Goal: Task Accomplishment & Management: Manage account settings

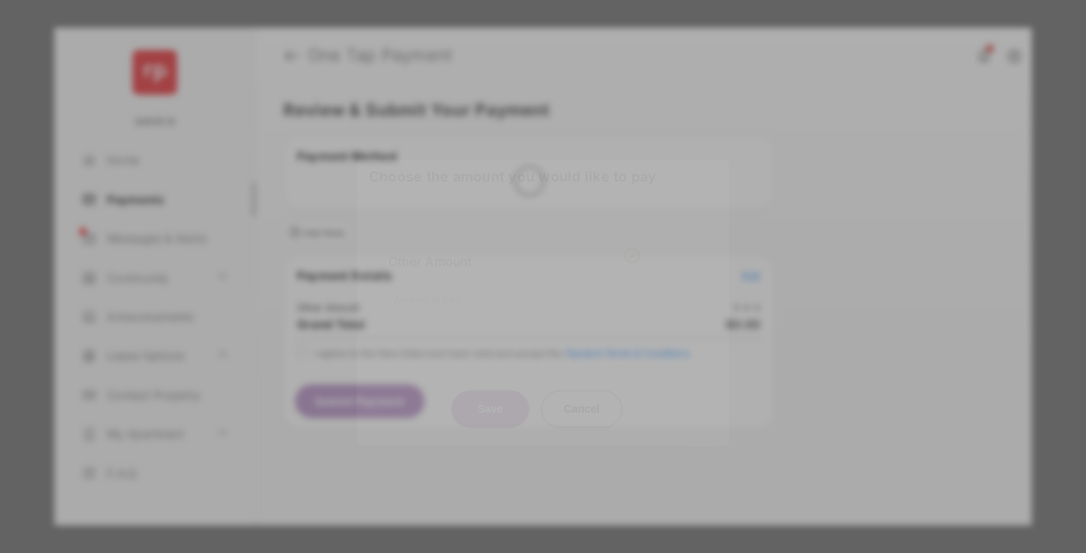
click at [515, 248] on div "Other Amount" at bounding box center [514, 261] width 251 height 26
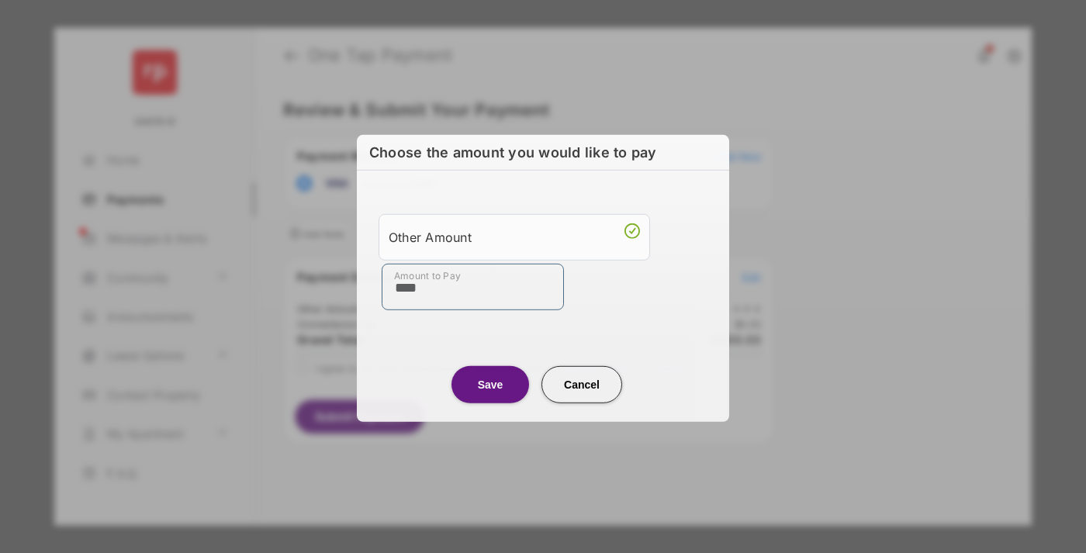
type input "****"
click at [490, 383] on button "Save" at bounding box center [491, 384] width 78 height 37
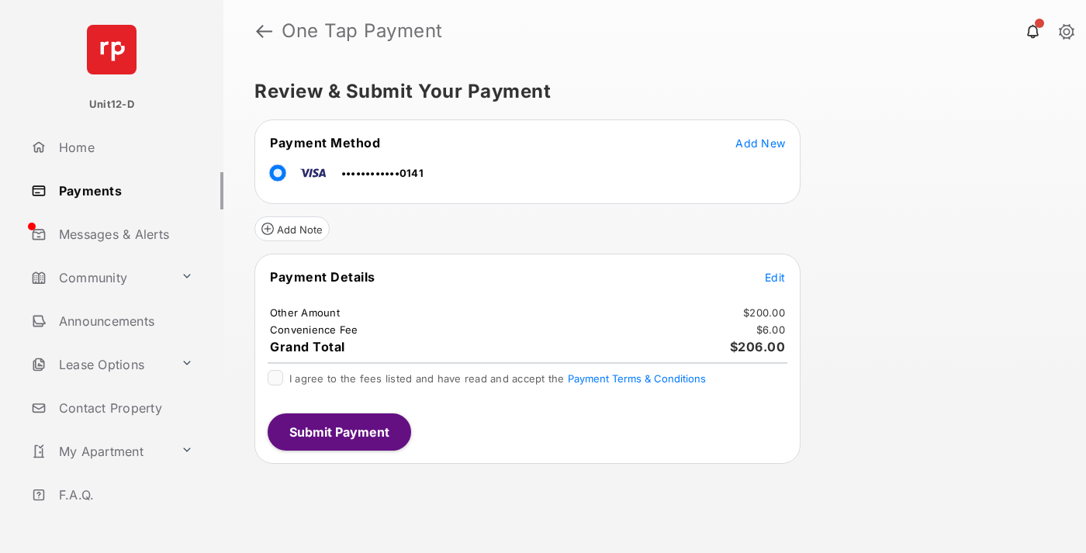
click at [775, 277] on span "Edit" at bounding box center [775, 277] width 20 height 13
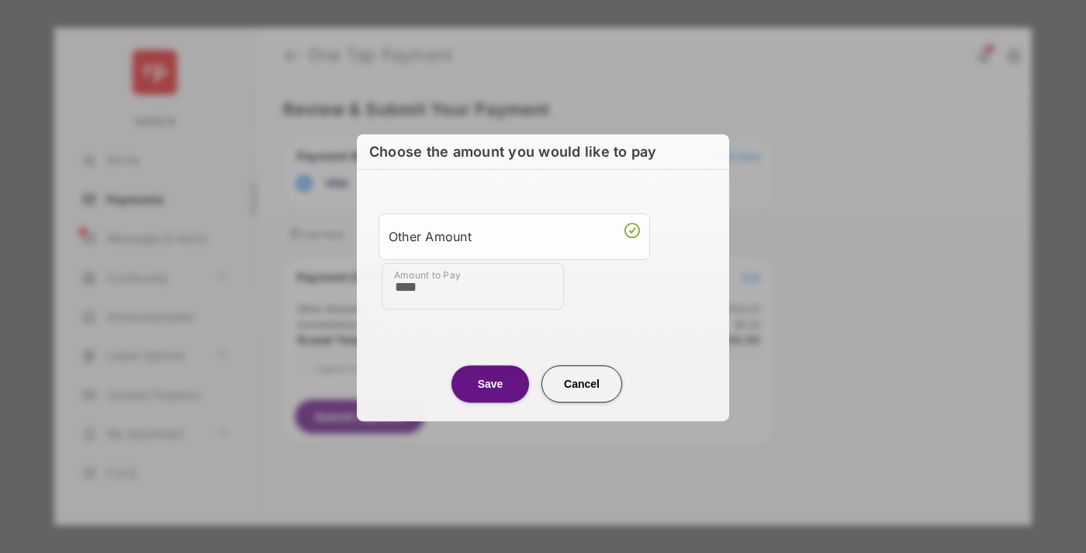
click at [490, 383] on button "Save" at bounding box center [491, 384] width 78 height 37
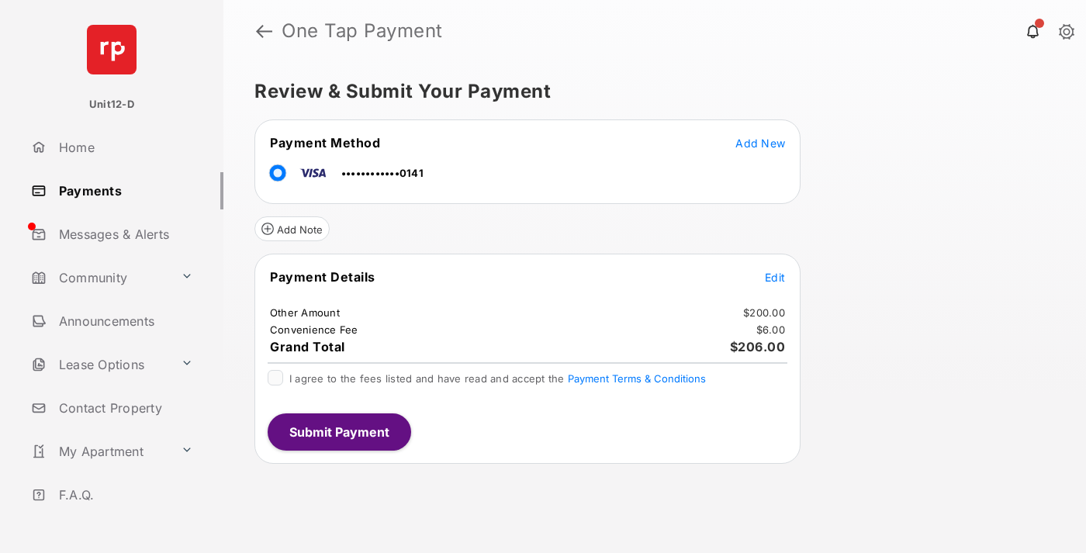
click at [338, 431] on button "Submit Payment" at bounding box center [340, 432] width 144 height 37
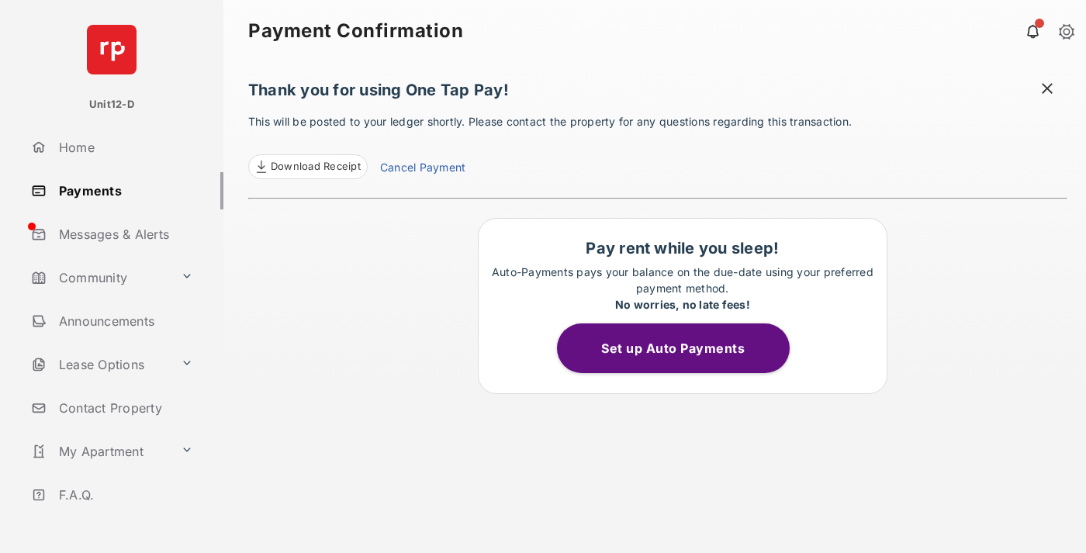
click at [682, 348] on button "Set up Auto Payments" at bounding box center [673, 349] width 233 height 50
